Goal: Task Accomplishment & Management: Use online tool/utility

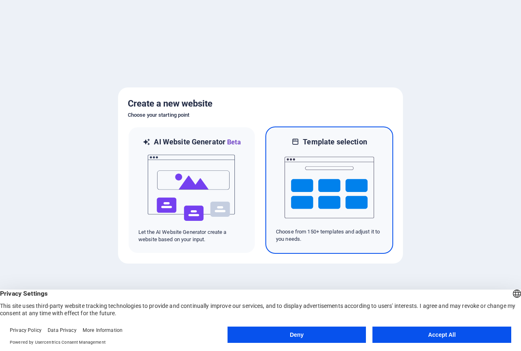
click at [295, 192] on img at bounding box center [328, 187] width 89 height 81
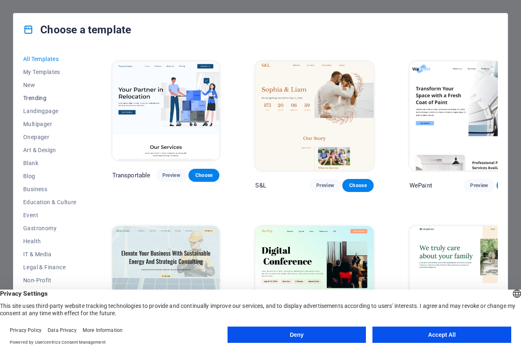
scroll to position [63, 0]
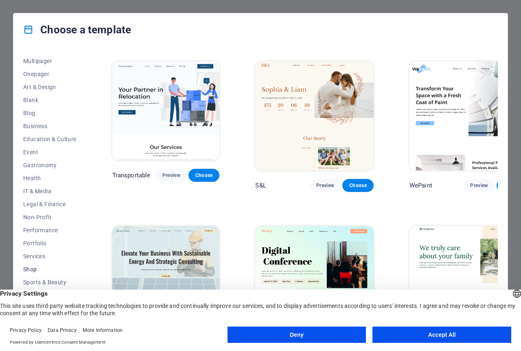
click at [37, 266] on button "Shop" at bounding box center [49, 269] width 53 height 13
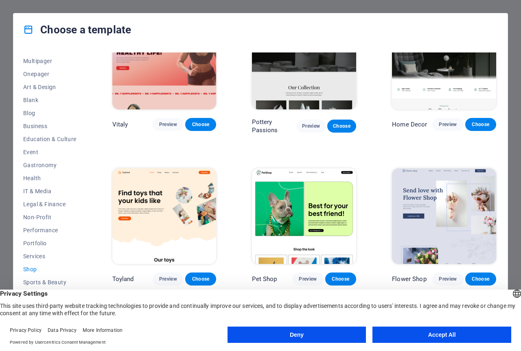
scroll to position [0, 0]
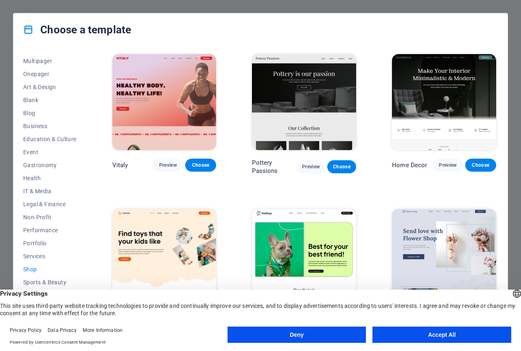
click at [305, 331] on button "Deny" at bounding box center [296, 335] width 139 height 16
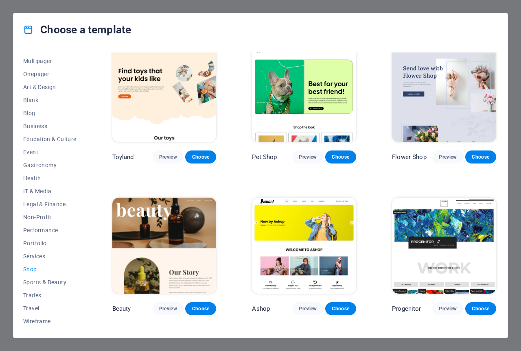
scroll to position [298, 0]
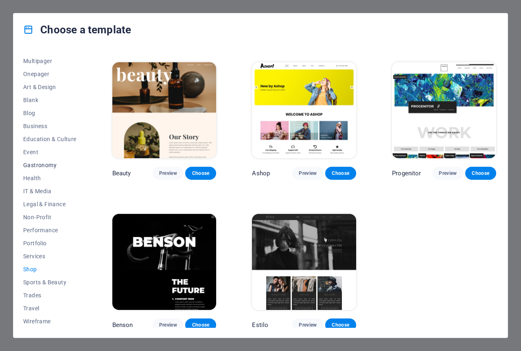
click at [44, 163] on span "Gastronomy" at bounding box center [49, 165] width 53 height 7
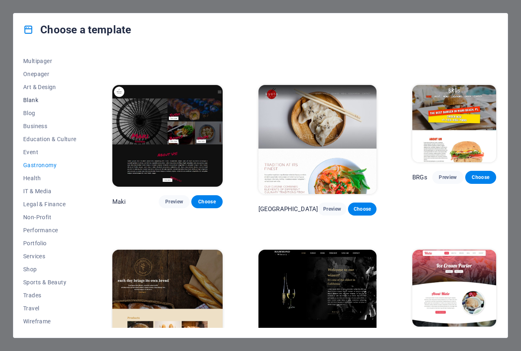
click at [37, 97] on span "Blank" at bounding box center [49, 100] width 53 height 7
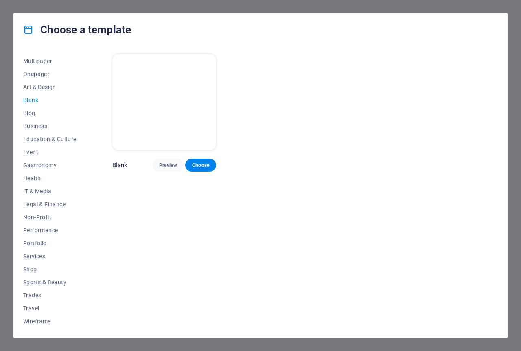
scroll to position [0, 0]
click at [28, 59] on span "Multipager" at bounding box center [49, 61] width 53 height 7
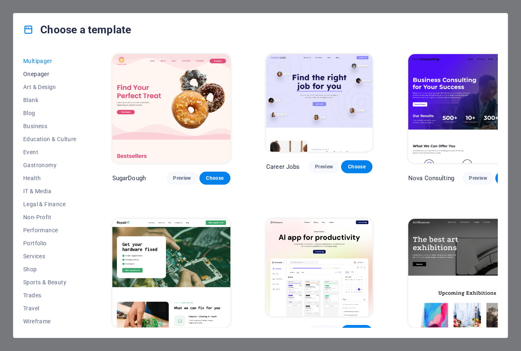
click at [32, 71] on span "Onepager" at bounding box center [49, 74] width 53 height 7
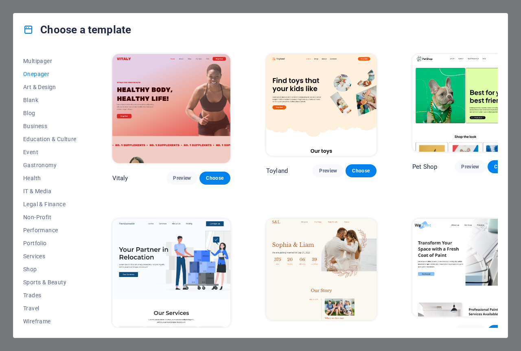
click at [36, 79] on button "Onepager" at bounding box center [49, 74] width 53 height 13
click at [36, 85] on span "Art & Design" at bounding box center [49, 87] width 53 height 7
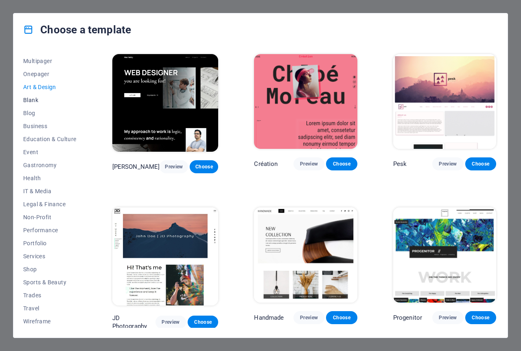
click at [37, 105] on button "Blank" at bounding box center [49, 100] width 53 height 13
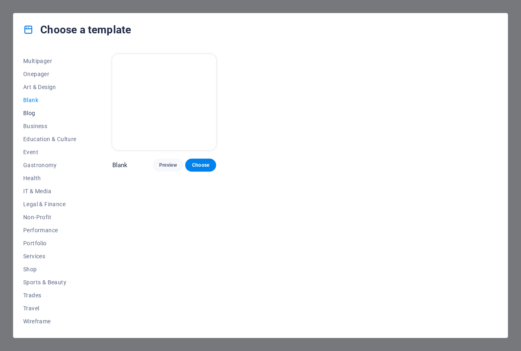
click at [39, 111] on span "Blog" at bounding box center [49, 113] width 53 height 7
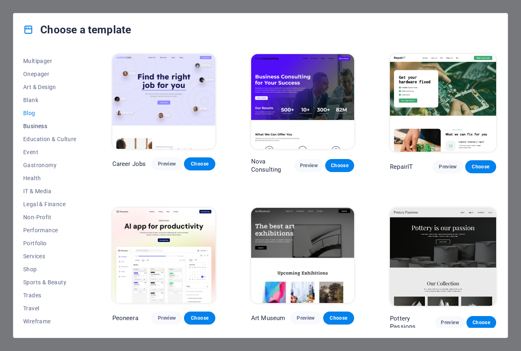
click at [39, 121] on button "Business" at bounding box center [49, 126] width 53 height 13
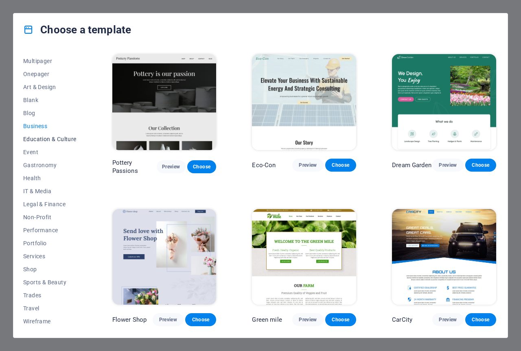
click at [45, 140] on span "Education & Culture" at bounding box center [49, 139] width 53 height 7
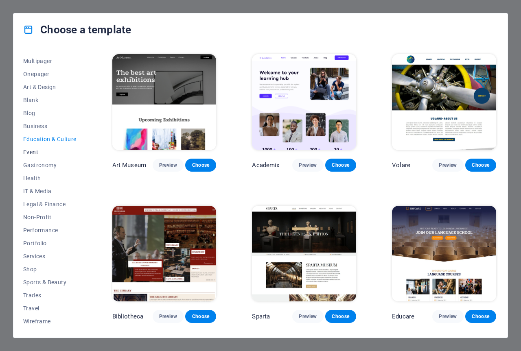
click at [37, 155] on span "Event" at bounding box center [49, 152] width 53 height 7
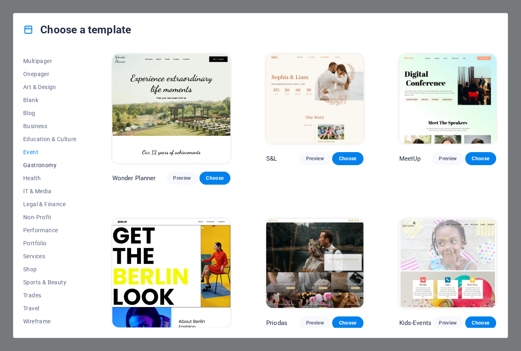
click at [38, 165] on span "Gastronomy" at bounding box center [49, 165] width 53 height 7
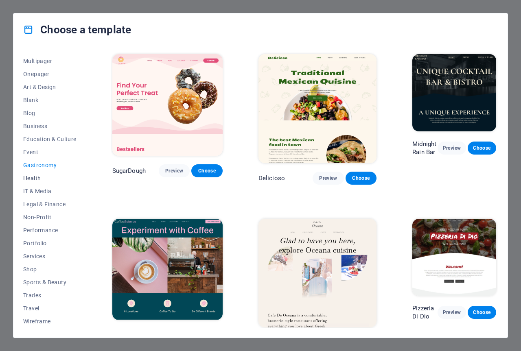
click at [39, 179] on span "Health" at bounding box center [49, 178] width 53 height 7
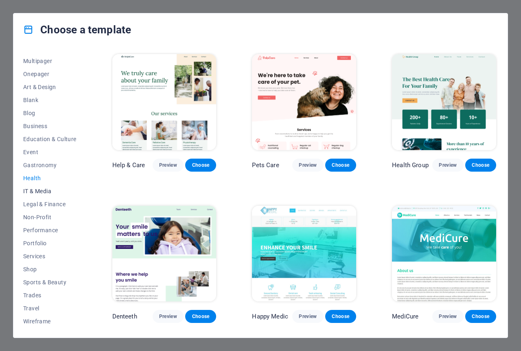
click at [41, 192] on span "IT & Media" at bounding box center [49, 191] width 53 height 7
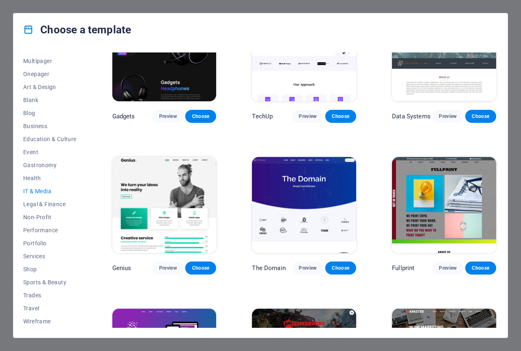
scroll to position [298, 0]
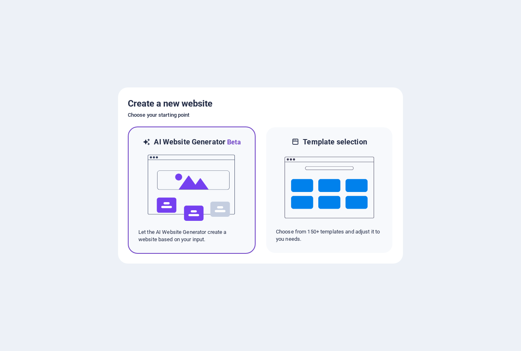
click at [177, 196] on img at bounding box center [191, 187] width 89 height 81
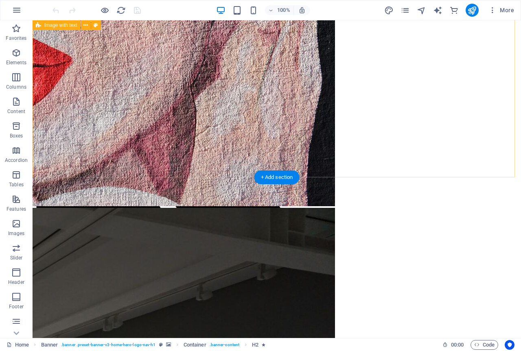
scroll to position [203, 0]
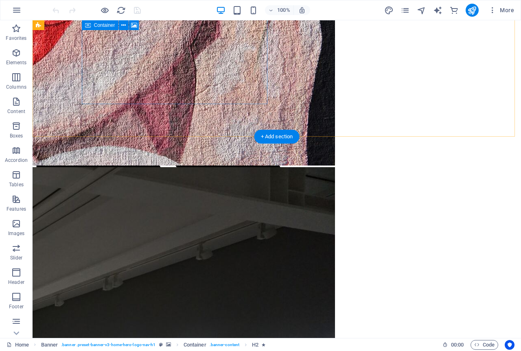
scroll to position [285, 0]
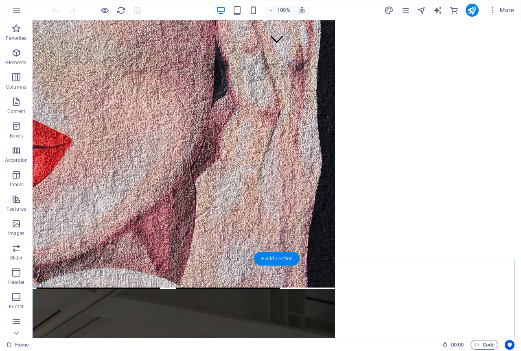
click at [275, 258] on div "+ Add section" at bounding box center [276, 259] width 45 height 14
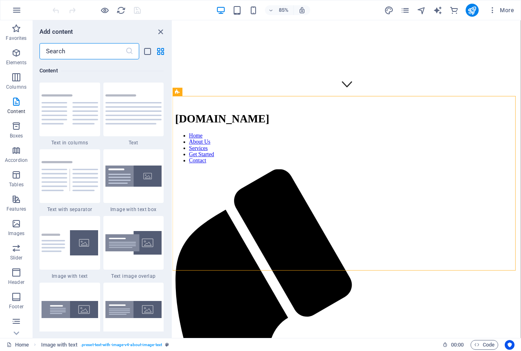
scroll to position [1464, 0]
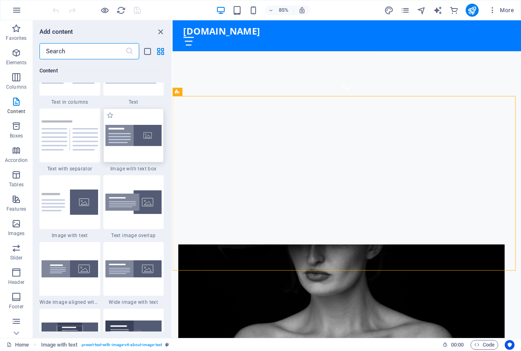
click at [144, 150] on div at bounding box center [133, 136] width 61 height 54
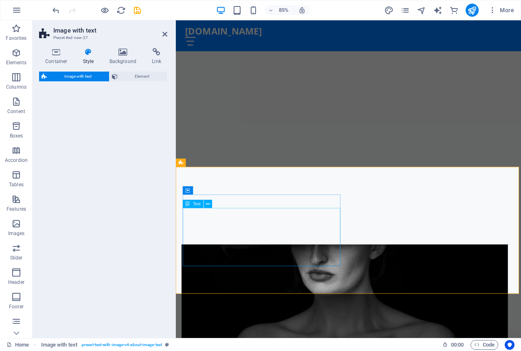
select select "rem"
select select "px"
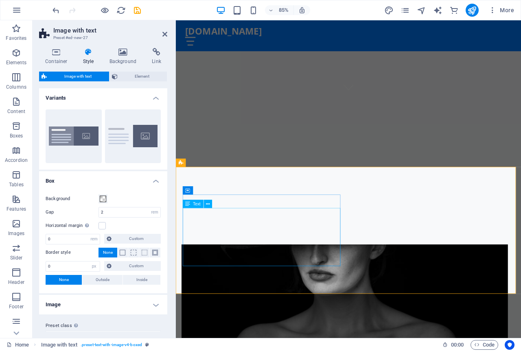
scroll to position [407, 0]
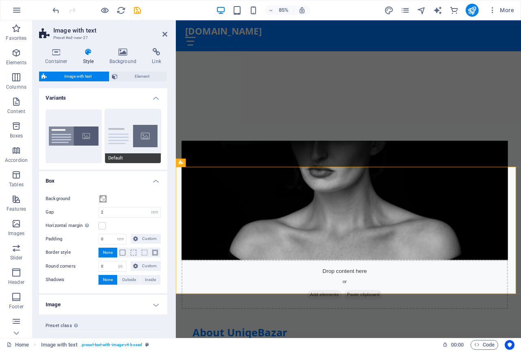
click at [123, 124] on button "Default" at bounding box center [133, 136] width 56 height 54
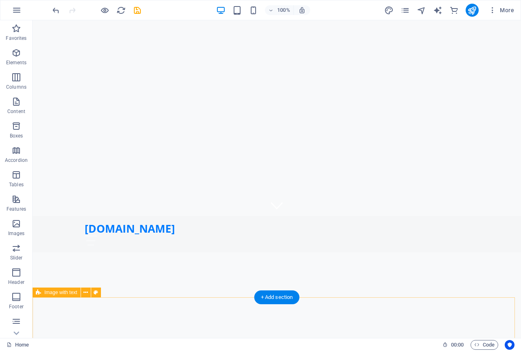
scroll to position [0, 0]
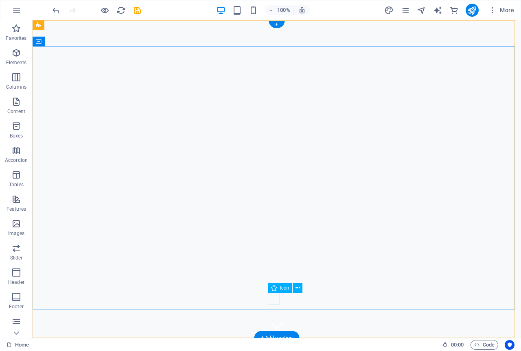
click at [279, 319] on figure at bounding box center [276, 325] width 12 height 12
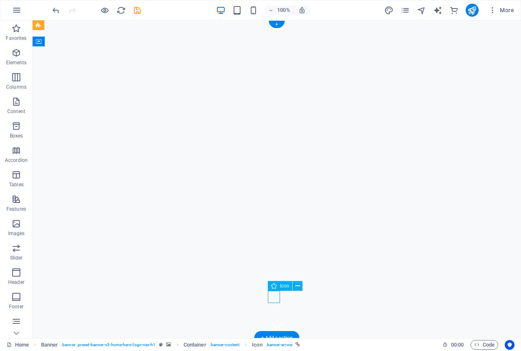
click at [276, 319] on figure at bounding box center [276, 325] width 12 height 12
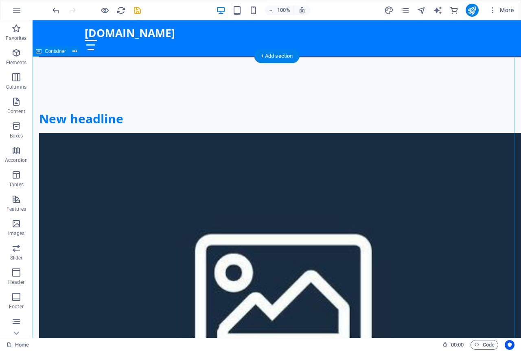
scroll to position [610, 0]
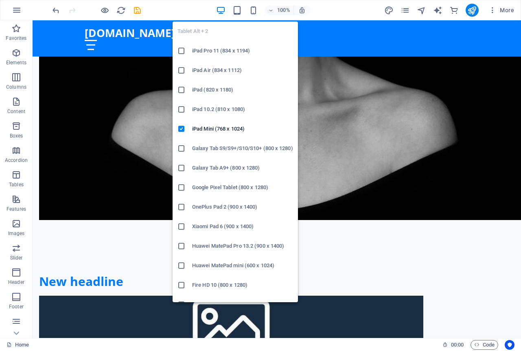
click at [236, 18] on div "Tablet Alt + 2 iPad Pro 11 (834 x 1194) iPad Air (834 x 1112) iPad (820 x 1180)…" at bounding box center [234, 158] width 125 height 287
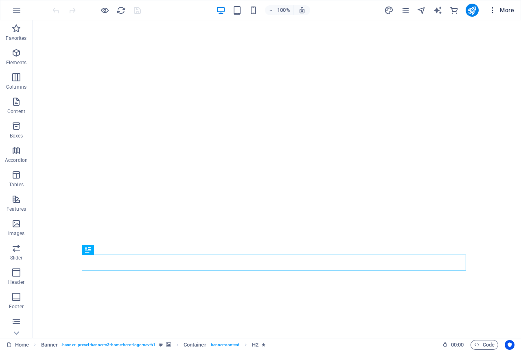
click at [510, 7] on span "More" at bounding box center [501, 10] width 26 height 8
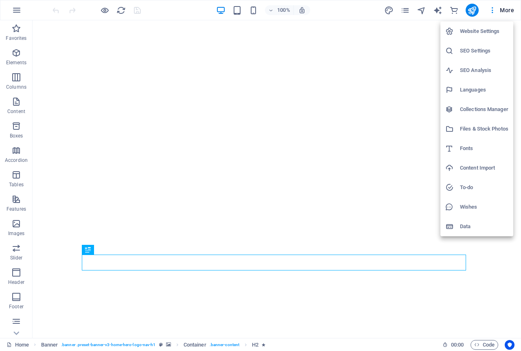
click at [490, 12] on div at bounding box center [260, 175] width 521 height 351
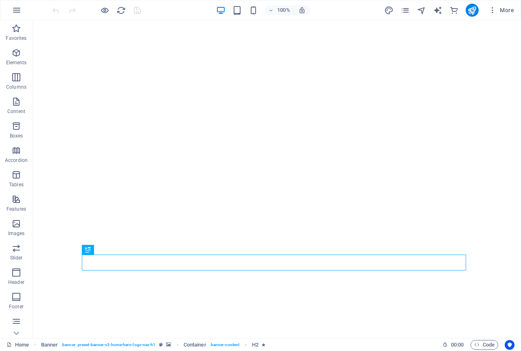
click at [493, 11] on icon "button" at bounding box center [492, 10] width 8 height 8
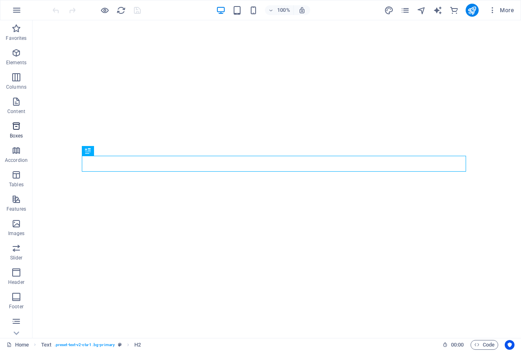
click at [7, 135] on span "Boxes" at bounding box center [16, 131] width 33 height 20
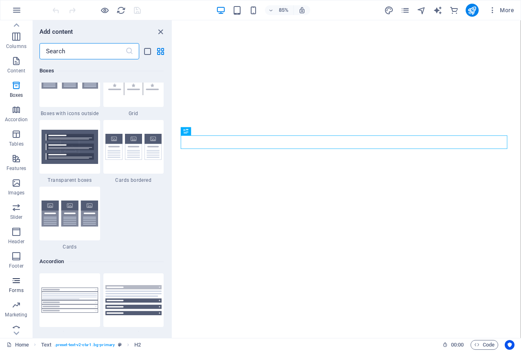
scroll to position [73, 0]
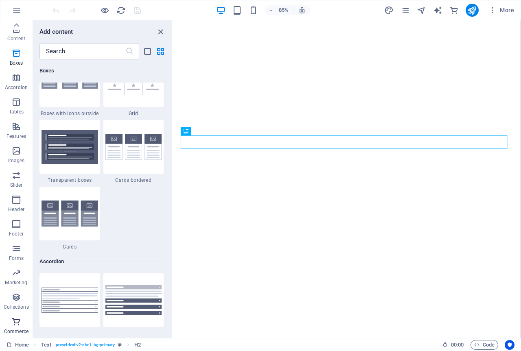
click at [22, 320] on span "Commerce" at bounding box center [16, 327] width 33 height 20
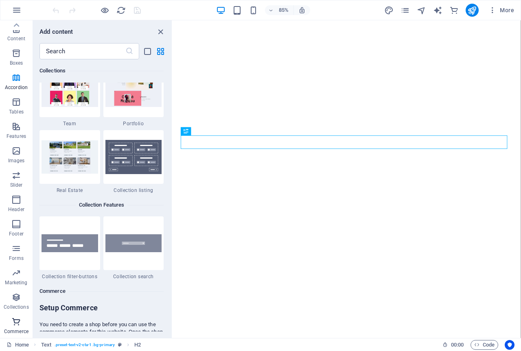
scroll to position [7838, 0]
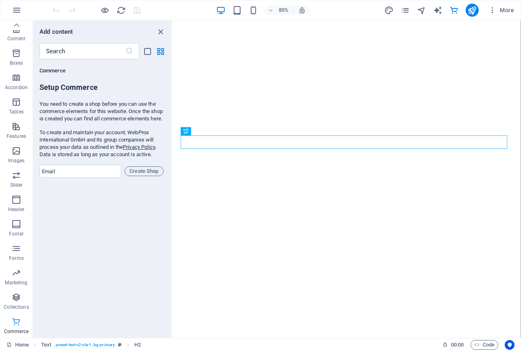
click at [27, 330] on p "Commerce" at bounding box center [16, 331] width 24 height 7
click at [24, 303] on span "Collections" at bounding box center [16, 302] width 33 height 20
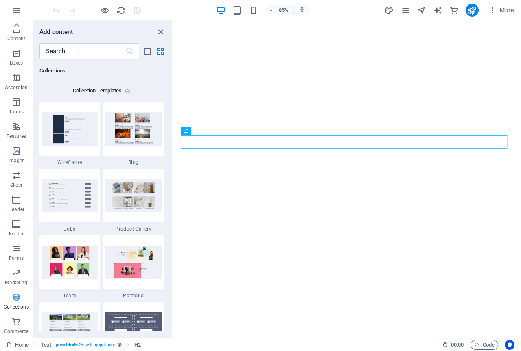
scroll to position [7445, 0]
click at [153, 140] on img at bounding box center [133, 128] width 57 height 33
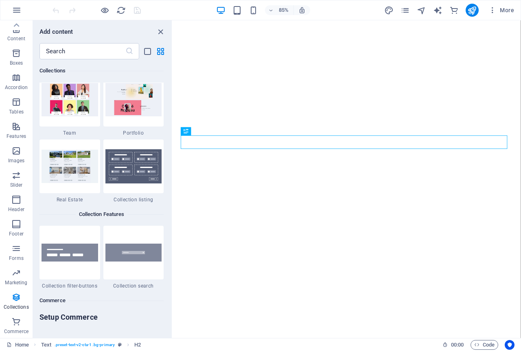
scroll to position [7567, 0]
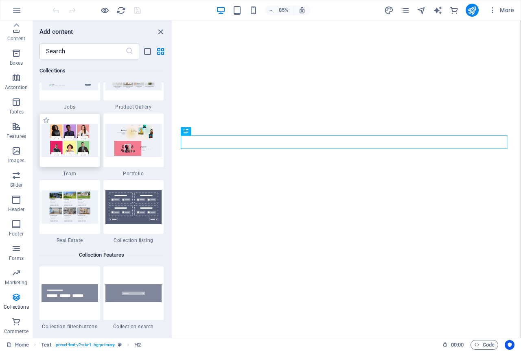
click at [50, 135] on img at bounding box center [69, 140] width 57 height 33
click at [97, 52] on input "text" at bounding box center [82, 51] width 86 height 16
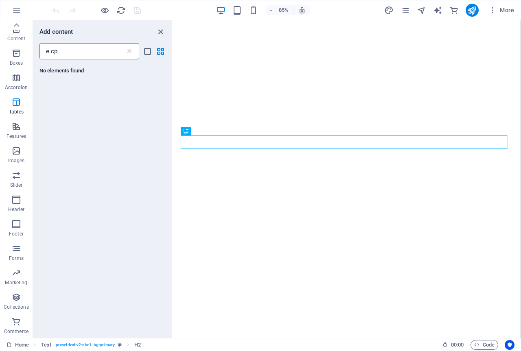
scroll to position [0, 0]
type input "e commerce"
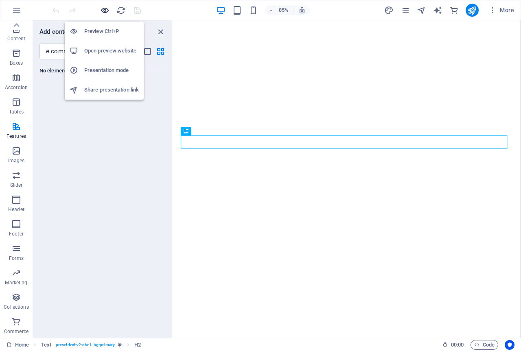
click at [100, 7] on icon "button" at bounding box center [104, 10] width 9 height 9
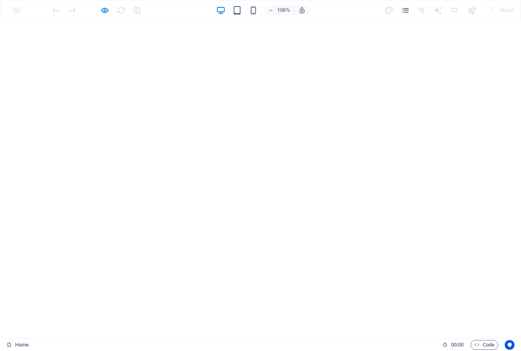
click at [9, 5] on div "100% More" at bounding box center [260, 10] width 520 height 20
